Goal: Task Accomplishment & Management: Use online tool/utility

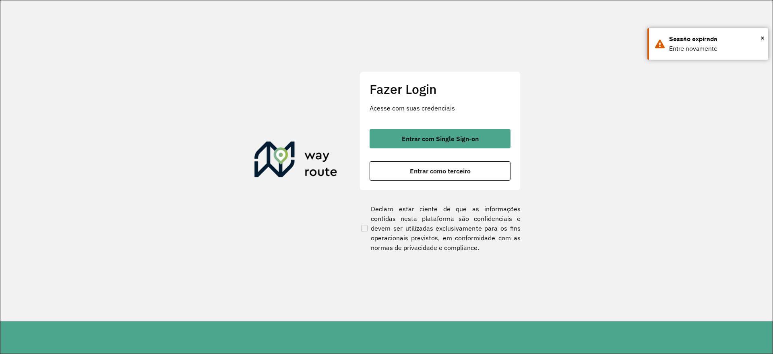
click at [412, 142] on span "Entrar com Single Sign-on" at bounding box center [440, 138] width 77 height 6
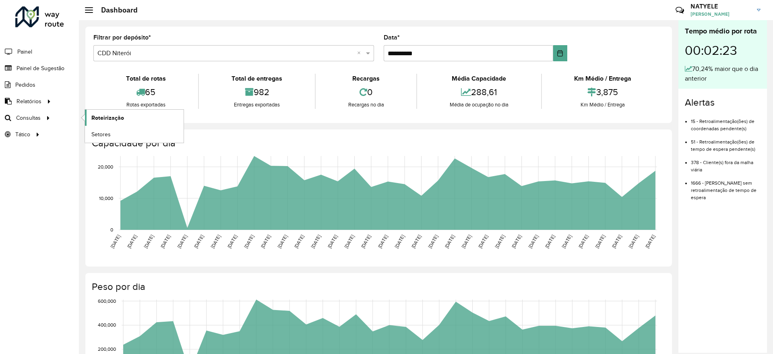
click at [106, 117] on span "Roteirização" at bounding box center [107, 118] width 33 height 8
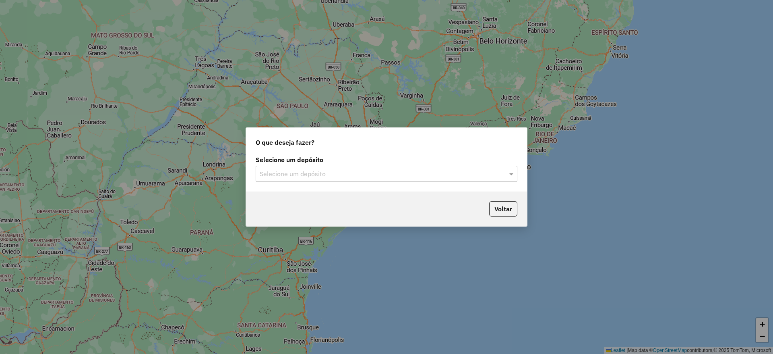
click at [364, 170] on input "text" at bounding box center [379, 174] width 238 height 10
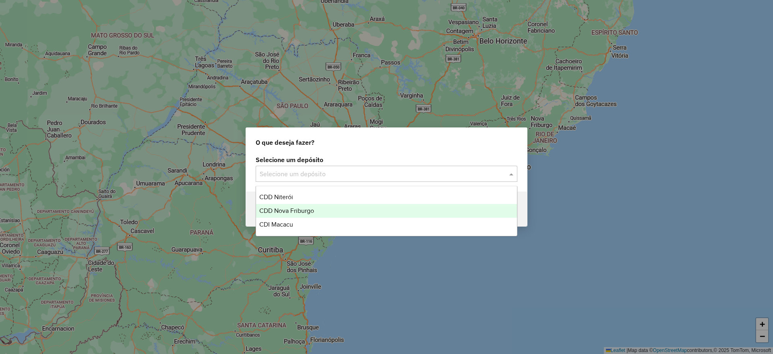
click at [337, 208] on div "CDD Nova Friburgo" at bounding box center [386, 211] width 261 height 14
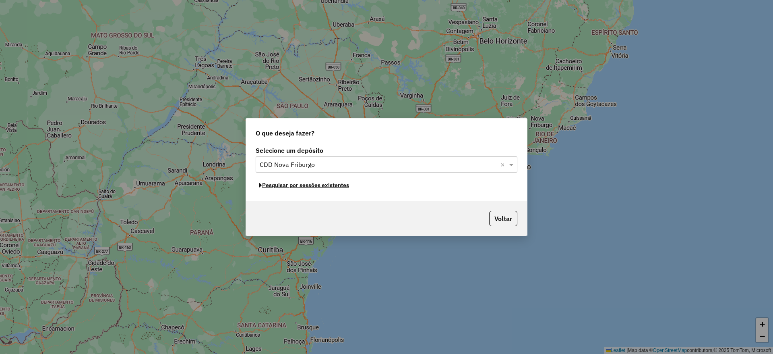
click at [306, 187] on button "Pesquisar por sessões existentes" at bounding box center [304, 185] width 97 height 12
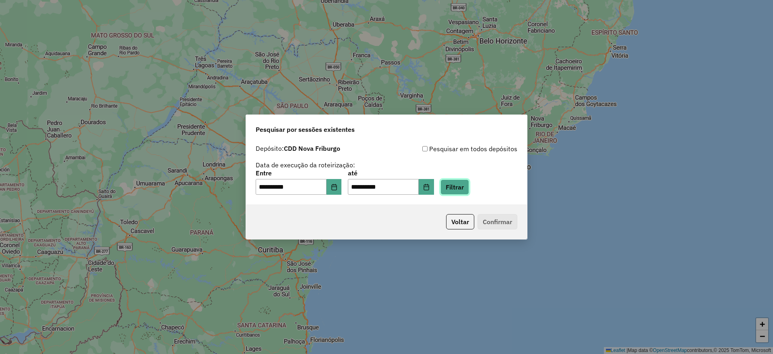
click at [469, 188] on button "Filtrar" at bounding box center [454, 186] width 29 height 15
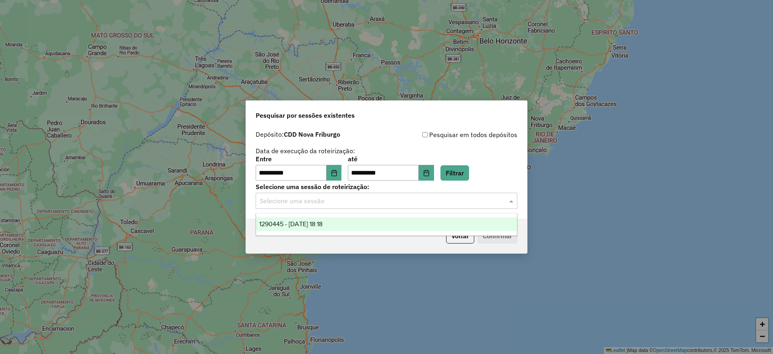
click at [374, 201] on input "text" at bounding box center [379, 201] width 238 height 10
click at [365, 221] on div "1290445 - 08/10/2025 18:18" at bounding box center [386, 224] width 261 height 14
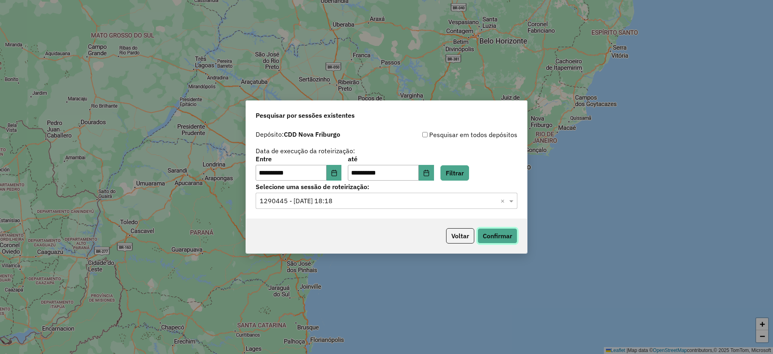
click at [493, 236] on button "Confirmar" at bounding box center [498, 235] width 40 height 15
click at [430, 172] on icon "Choose Date" at bounding box center [426, 173] width 6 height 6
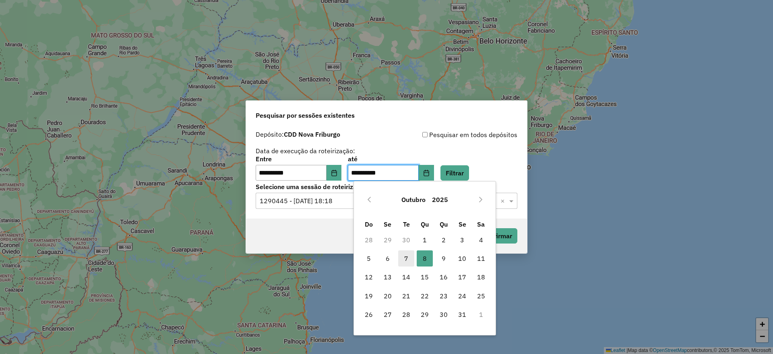
click at [404, 261] on span "7" at bounding box center [406, 258] width 16 height 16
type input "**********"
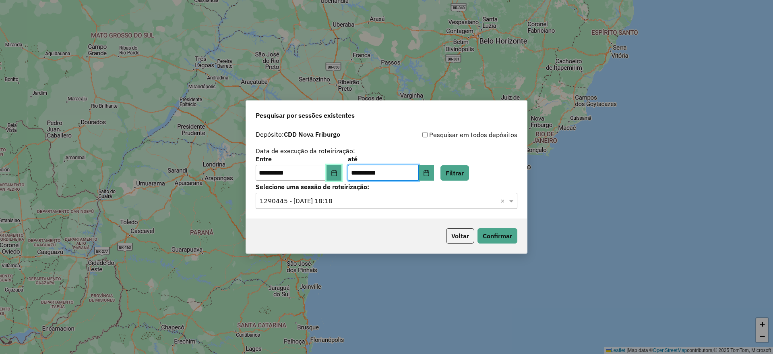
click at [340, 176] on button "Choose Date" at bounding box center [334, 173] width 15 height 16
click at [466, 172] on button "Filtrar" at bounding box center [454, 172] width 29 height 15
click at [357, 201] on input "text" at bounding box center [379, 201] width 238 height 10
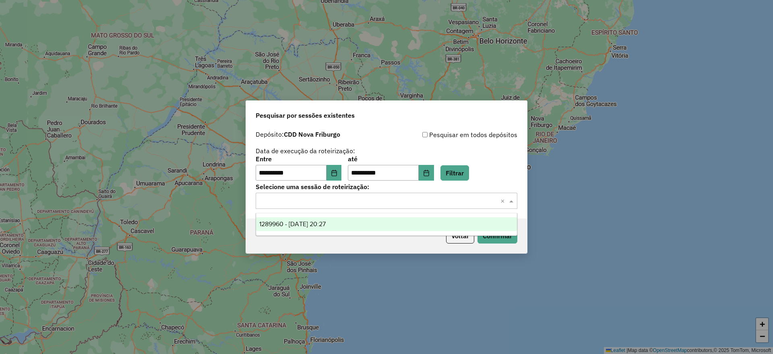
click at [343, 226] on div "1289960 - 07/10/2025 20:27" at bounding box center [386, 224] width 261 height 14
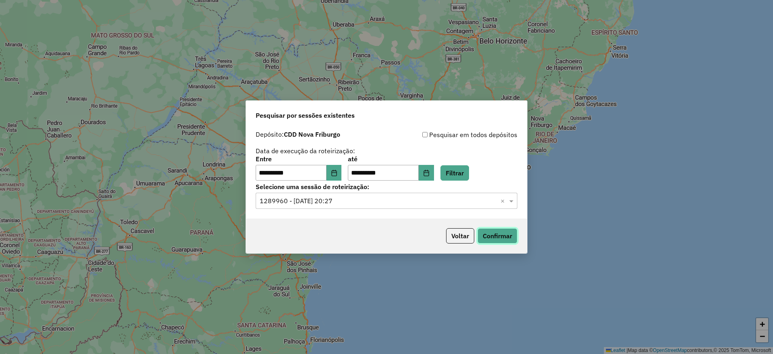
click at [500, 237] on button "Confirmar" at bounding box center [498, 235] width 40 height 15
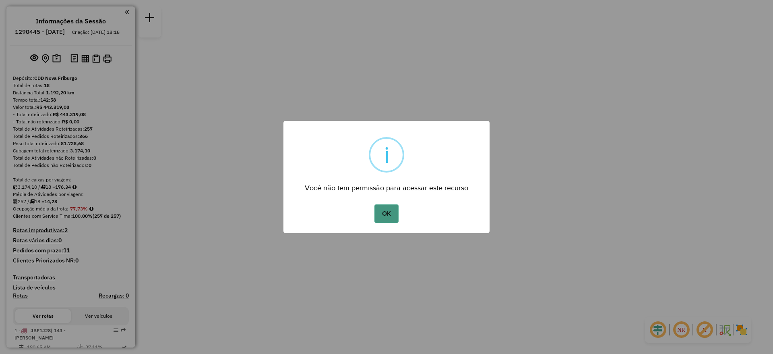
click at [389, 208] on button "OK" at bounding box center [386, 213] width 24 height 19
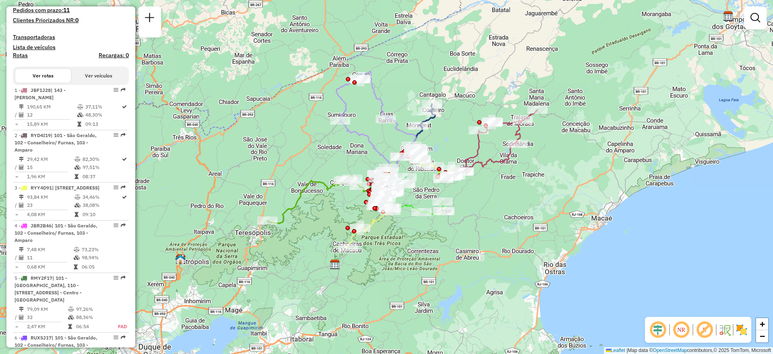
scroll to position [242, 0]
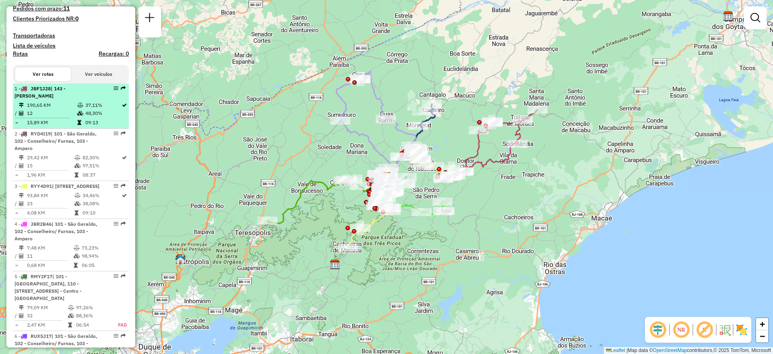
click at [68, 117] on td "12" at bounding box center [52, 113] width 50 height 8
select select "**********"
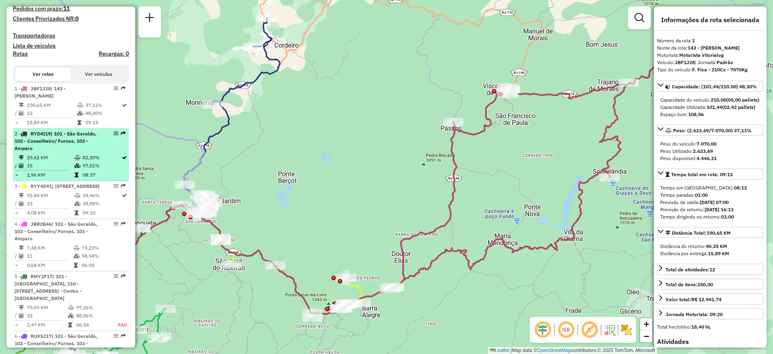
click at [75, 161] on td at bounding box center [78, 157] width 8 height 8
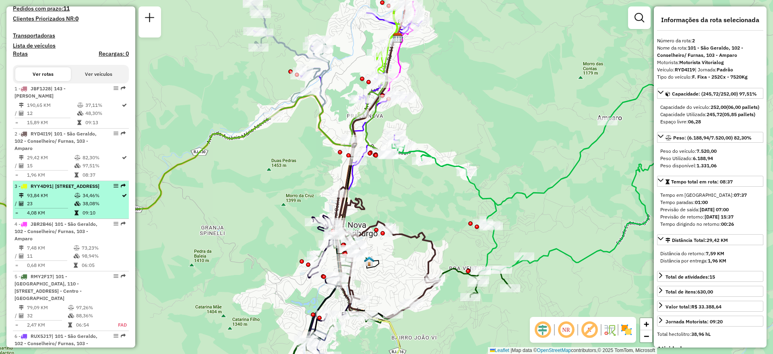
click at [82, 199] on td "34,46%" at bounding box center [101, 195] width 39 height 8
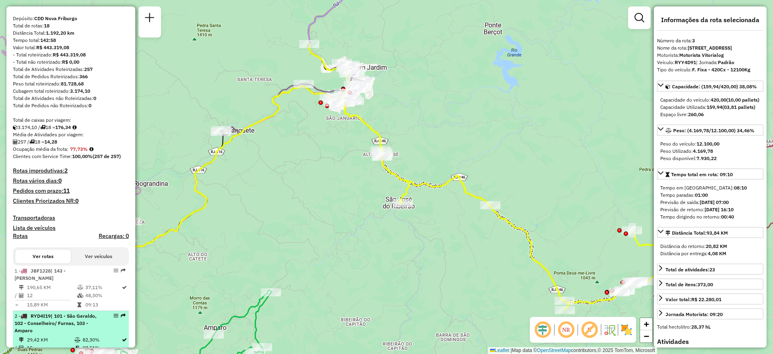
scroll to position [0, 0]
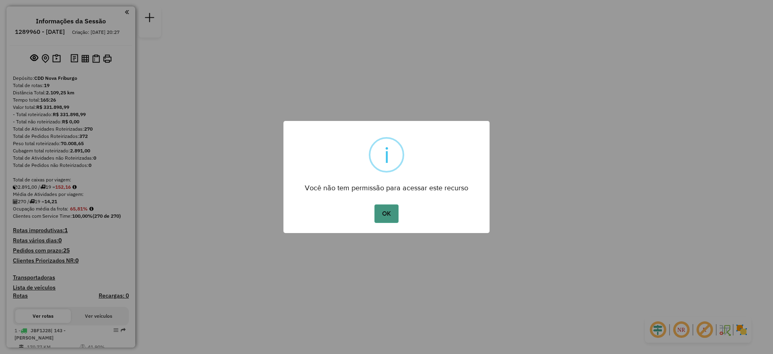
click at [389, 217] on button "OK" at bounding box center [386, 213] width 24 height 19
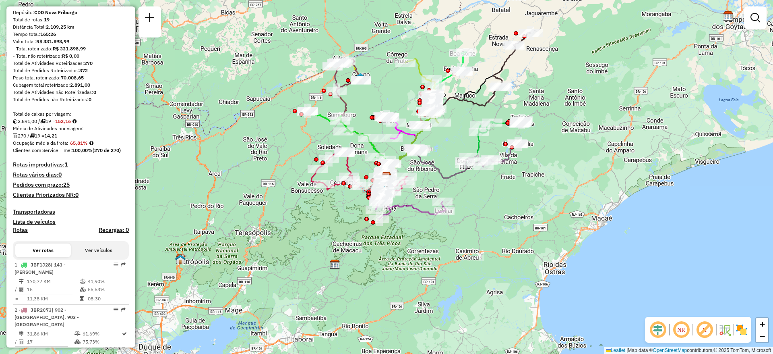
scroll to position [121, 0]
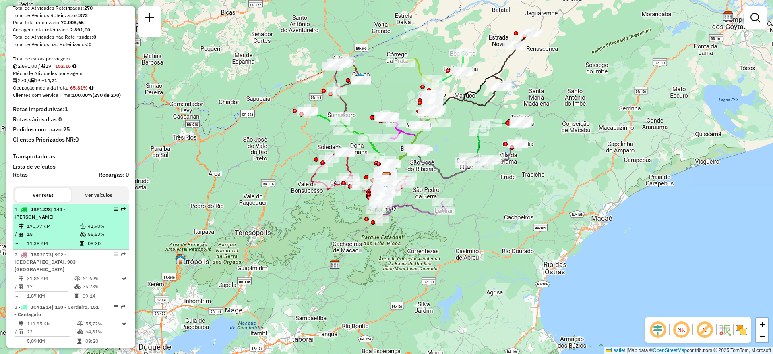
click at [65, 230] on td "170,77 KM" at bounding box center [53, 226] width 53 height 8
select select "**********"
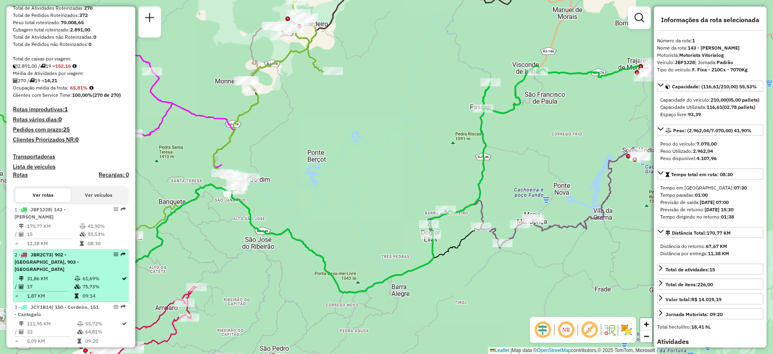
scroll to position [181, 0]
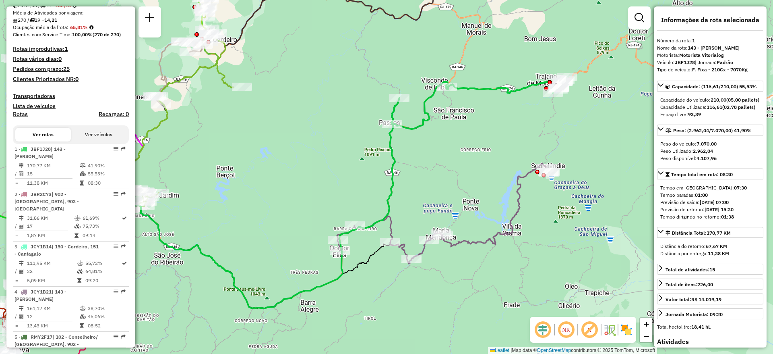
drag, startPoint x: 428, startPoint y: 122, endPoint x: 337, endPoint y: 138, distance: 92.3
click at [337, 138] on div "Janela de atendimento Grade de atendimento Capacidade Transportadoras Veículos …" at bounding box center [386, 177] width 773 height 354
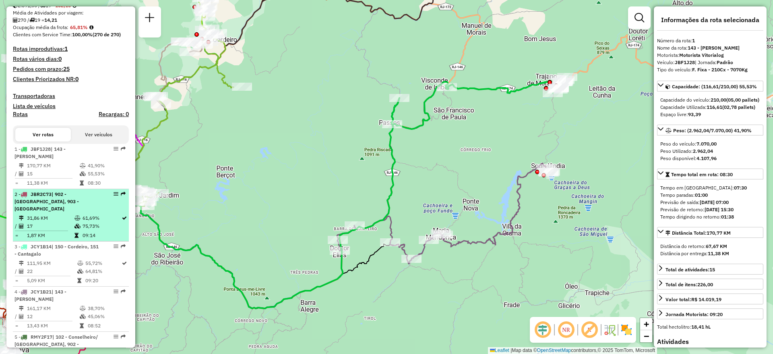
click at [68, 210] on div "2 - JBR2C73 | 902 - [GEOGRAPHIC_DATA], 903 - [GEOGRAPHIC_DATA]" at bounding box center [56, 201] width 85 height 22
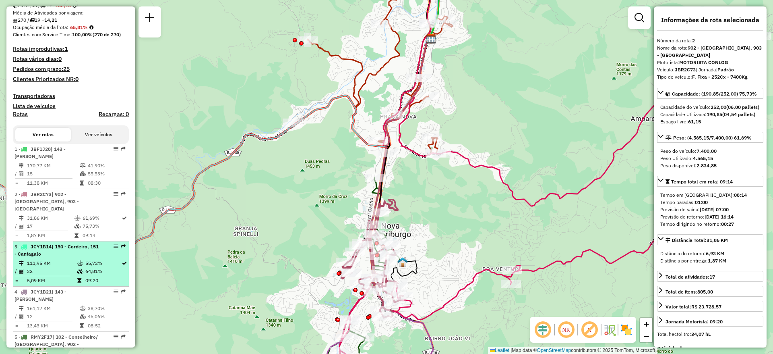
click at [77, 271] on icon at bounding box center [80, 271] width 6 height 5
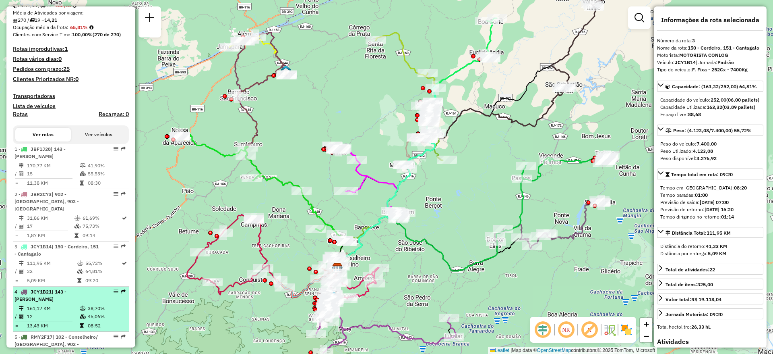
click at [66, 304] on td "161,17 KM" at bounding box center [53, 308] width 53 height 8
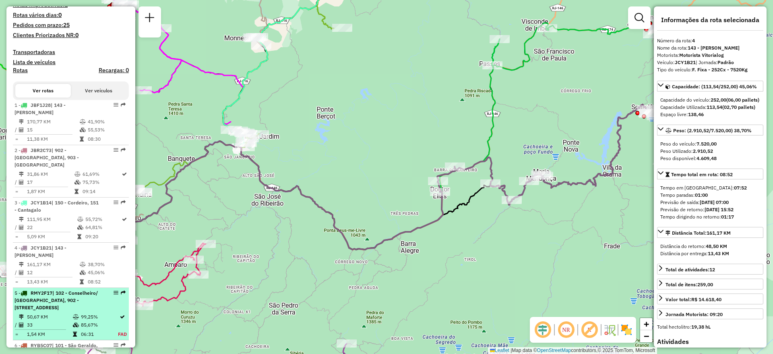
scroll to position [242, 0]
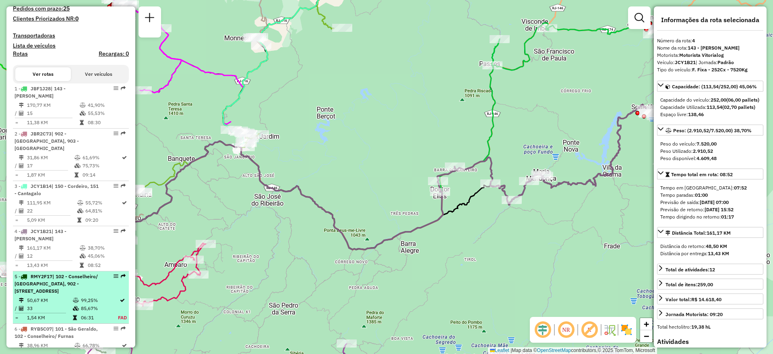
click at [68, 288] on span "| 102 - Conselheiro/ [GEOGRAPHIC_DATA], 902 - [STREET_ADDRESS]" at bounding box center [55, 283] width 83 height 21
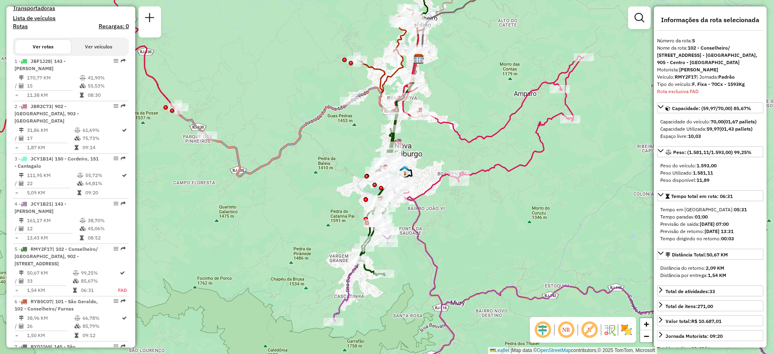
scroll to position [302, 0]
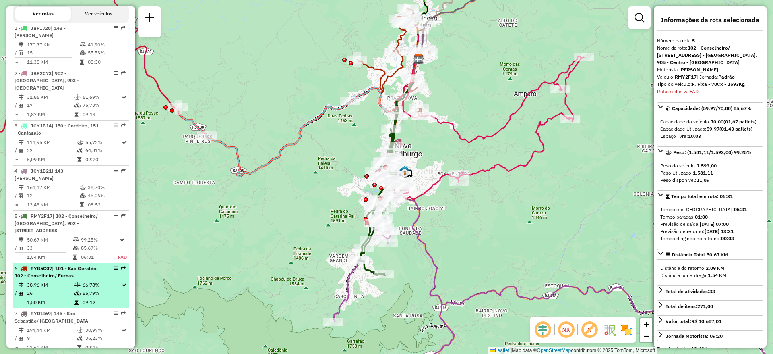
click at [59, 278] on span "| 101 - São Geraldo, 102 - Conselheiro/ Furnas" at bounding box center [55, 271] width 83 height 13
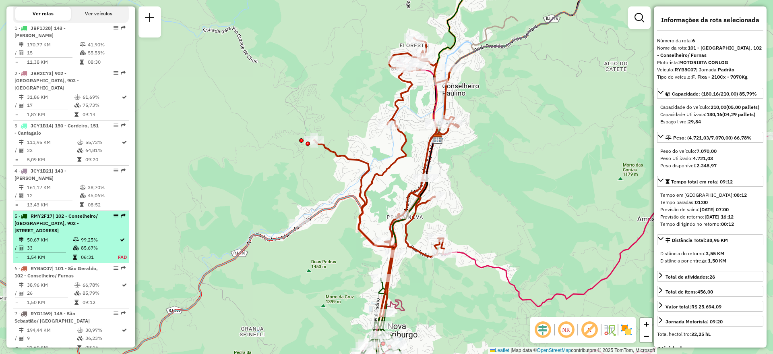
scroll to position [423, 0]
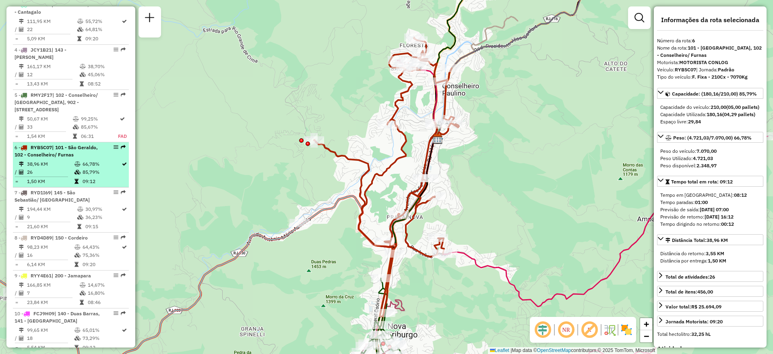
click at [66, 168] on td "38,96 KM" at bounding box center [51, 164] width 48 height 8
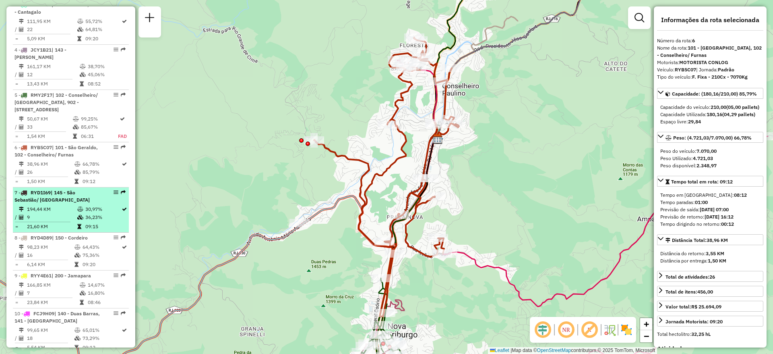
click at [69, 199] on span "| 145 - São Sebastião/ [GEOGRAPHIC_DATA]" at bounding box center [51, 195] width 75 height 13
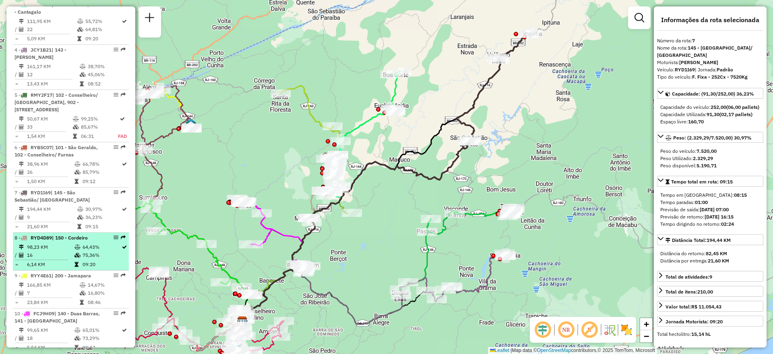
click at [64, 251] on td "98,23 KM" at bounding box center [51, 247] width 48 height 8
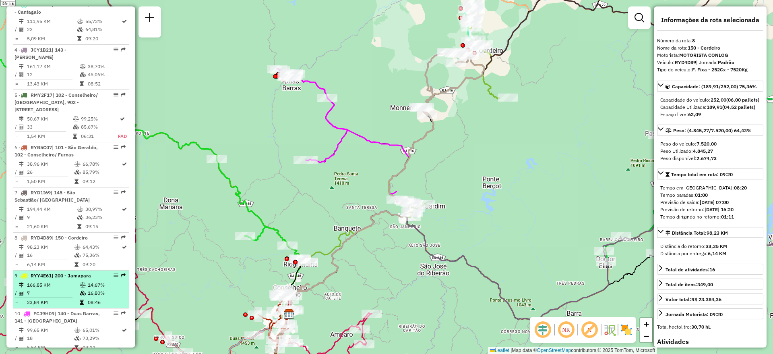
click at [68, 289] on td "166,85 KM" at bounding box center [53, 285] width 53 height 8
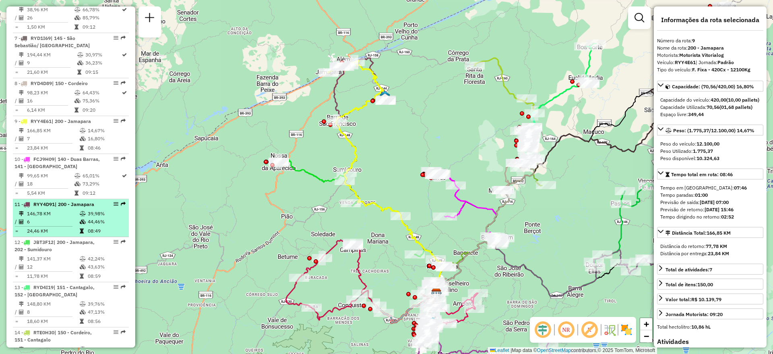
scroll to position [604, 0]
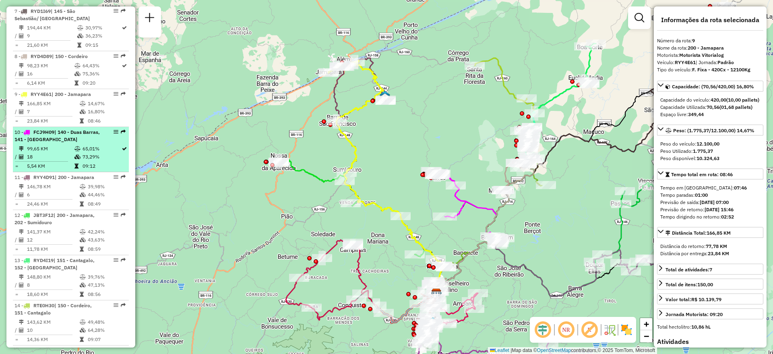
click at [86, 161] on td "73,29%" at bounding box center [101, 157] width 39 height 8
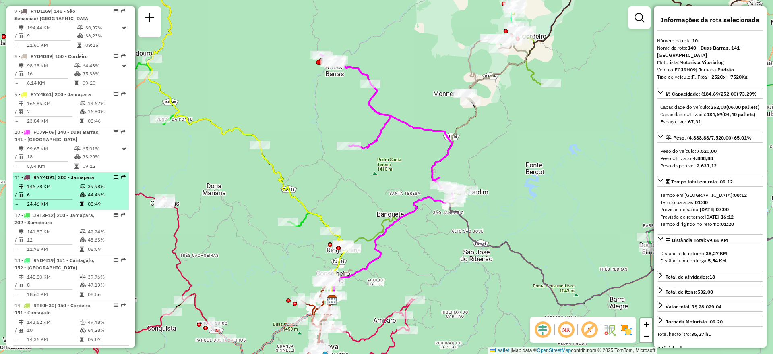
click at [87, 190] on td "39,98%" at bounding box center [106, 186] width 38 height 8
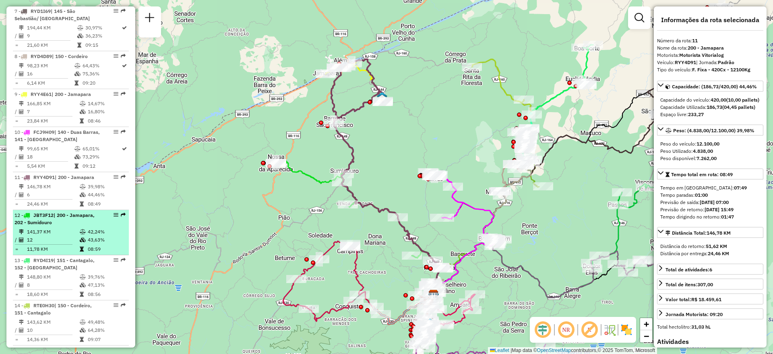
click at [87, 226] on div "12 - JBT3F12 | 200 - Jamapara, 202 - Sumidouro" at bounding box center [56, 218] width 85 height 14
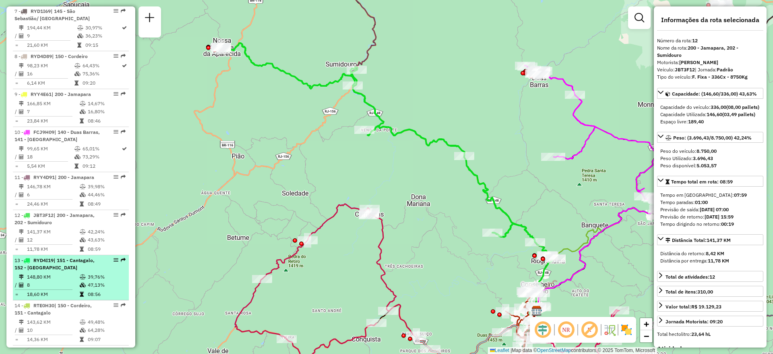
click at [85, 270] on div "13 - RYD4I19 | 151 - Cantagalo, 152 - [GEOGRAPHIC_DATA]" at bounding box center [56, 263] width 85 height 14
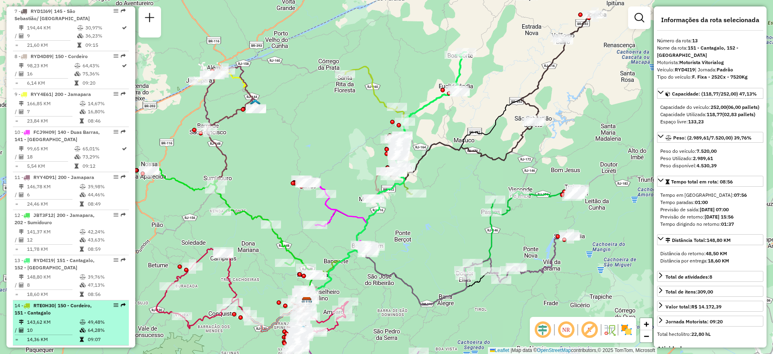
click at [77, 312] on span "| 150 - Cordeiro, 151 - Cantagalo" at bounding box center [52, 308] width 77 height 13
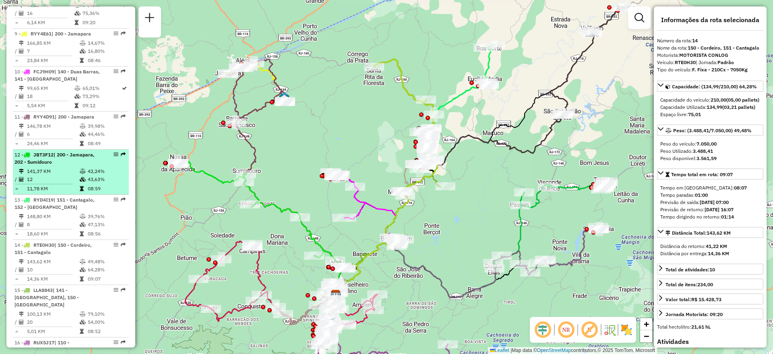
scroll to position [725, 0]
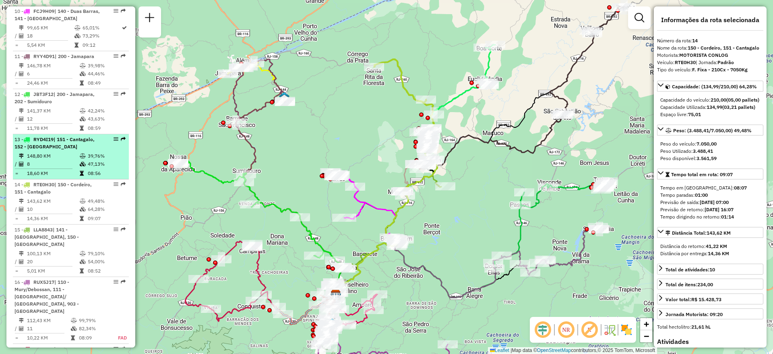
click at [48, 159] on td "148,80 KM" at bounding box center [53, 156] width 53 height 8
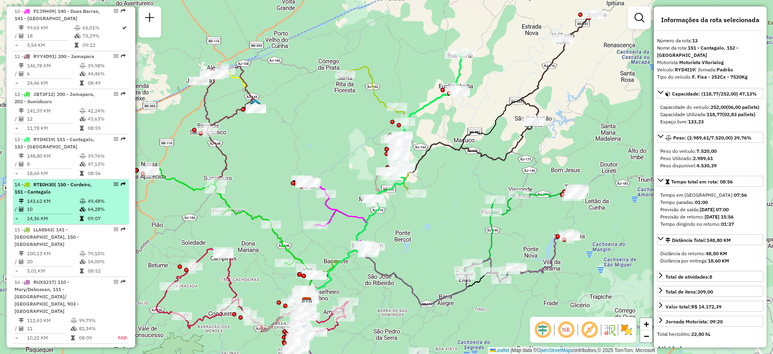
click at [64, 205] on td "143,62 KM" at bounding box center [53, 201] width 53 height 8
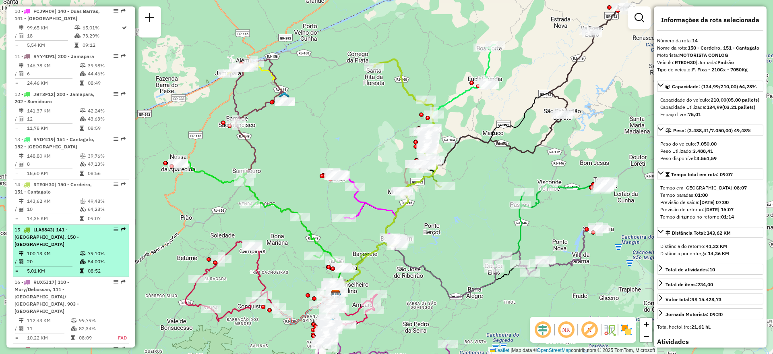
click at [69, 242] on div "15 - LLA8843 | 141 - [GEOGRAPHIC_DATA], 150 - [GEOGRAPHIC_DATA]" at bounding box center [56, 237] width 85 height 22
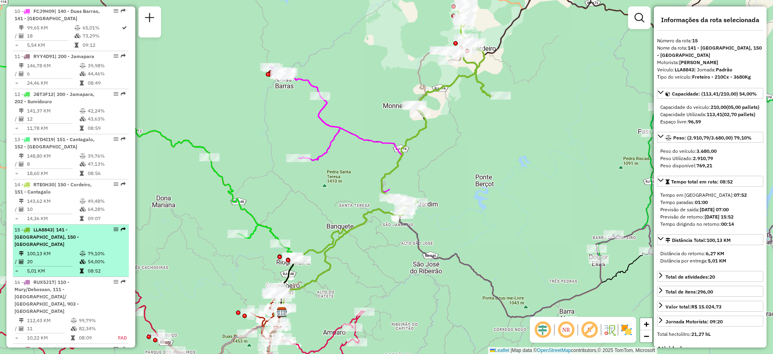
scroll to position [846, 0]
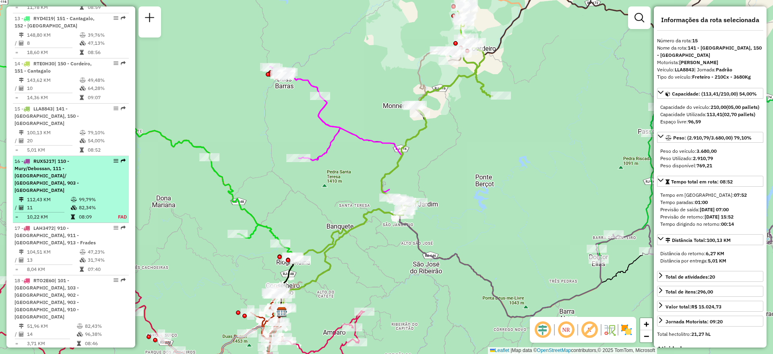
click at [84, 213] on td "08:09" at bounding box center [94, 217] width 31 height 8
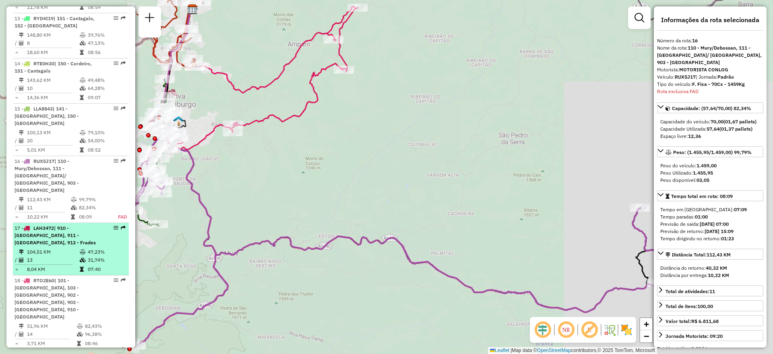
scroll to position [877, 0]
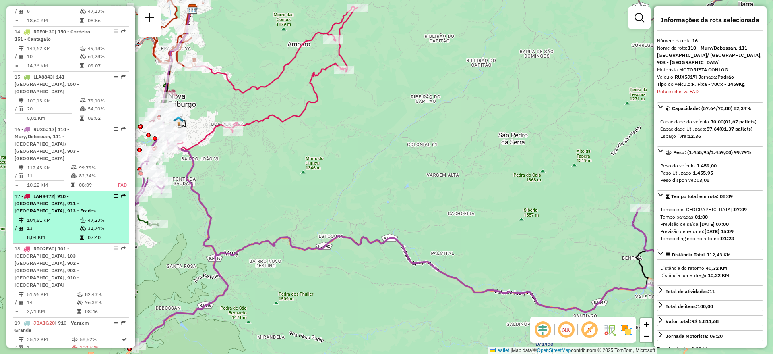
click at [65, 193] on span "| 910 - [GEOGRAPHIC_DATA], 911 - [GEOGRAPHIC_DATA], 913 - Frades" at bounding box center [54, 203] width 81 height 21
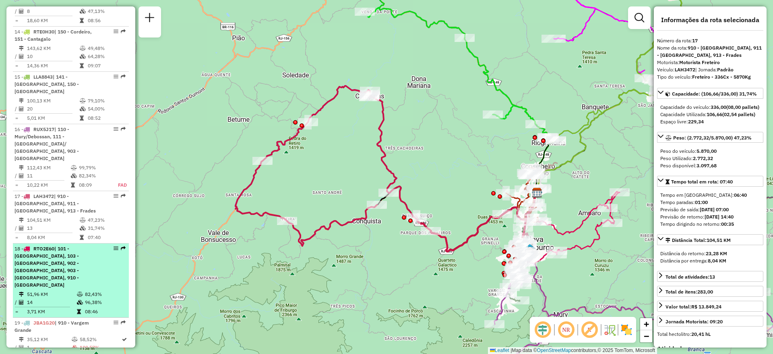
click at [65, 246] on span "| 101 - [GEOGRAPHIC_DATA], 103 - [GEOGRAPHIC_DATA], 902 - [GEOGRAPHIC_DATA], 90…" at bounding box center [46, 266] width 64 height 42
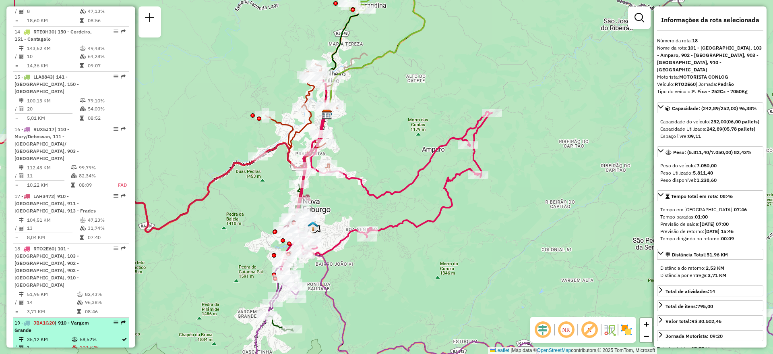
click at [70, 319] on div "19 - JBA1G20 | 910 - Vargem Grande" at bounding box center [56, 326] width 85 height 14
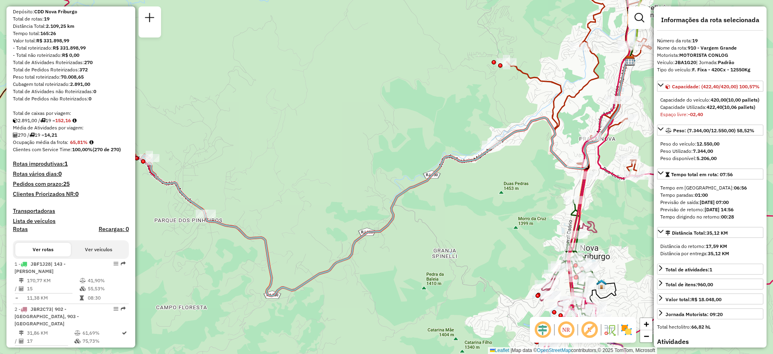
scroll to position [0, 0]
